Goal: Find specific page/section

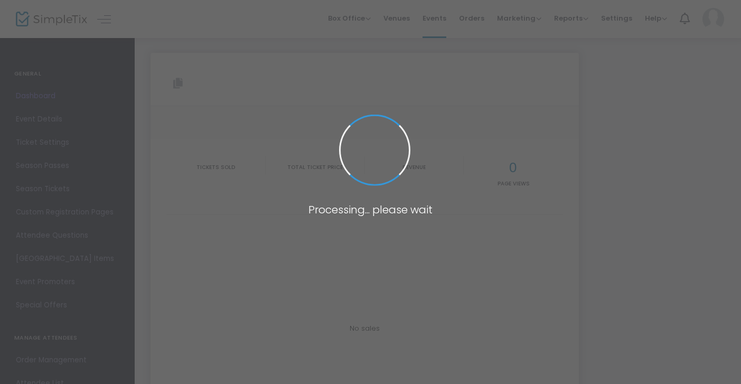
type input "[URL][DOMAIN_NAME]"
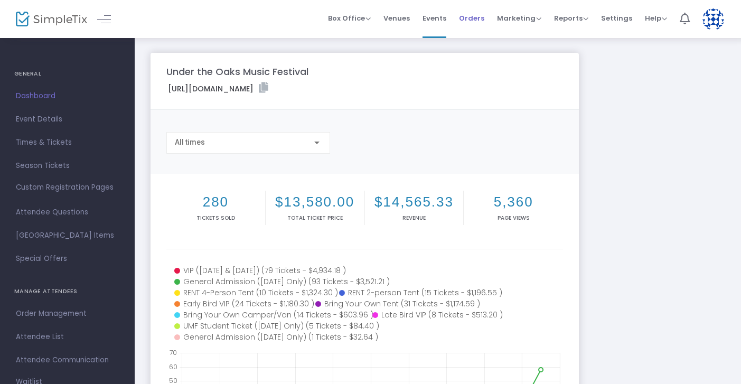
click at [468, 16] on span "Orders" at bounding box center [471, 18] width 25 height 27
